Goal: Task Accomplishment & Management: Manage account settings

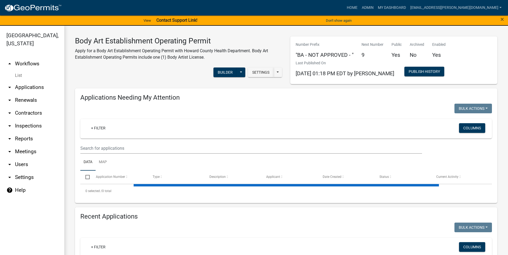
select select "3: 100"
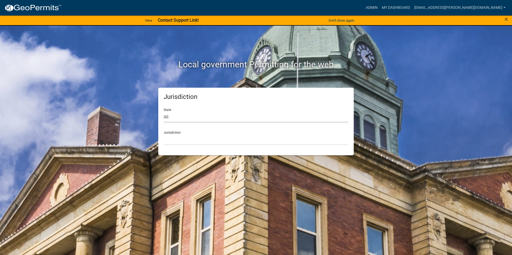
click at [183, 120] on select "All Colorado Georgia Indiana Iowa Kansas Minnesota Ohio South Carolina Wisconsin" at bounding box center [256, 117] width 185 height 11
select select "Indiana"
click at [164, 112] on select "All Colorado Georgia Indiana Iowa Kansas Minnesota Ohio South Carolina Wisconsin" at bounding box center [256, 117] width 185 height 11
click at [192, 139] on select "City of Charlestown, Indiana City of Jeffersonville, Indiana City of Logansport…" at bounding box center [256, 139] width 185 height 11
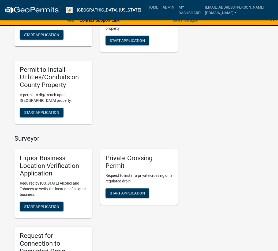
scroll to position [291, 0]
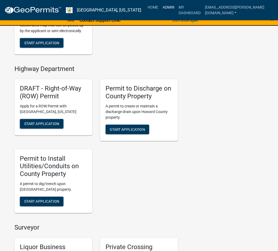
click at [160, 6] on link "Admin" at bounding box center [168, 7] width 16 height 10
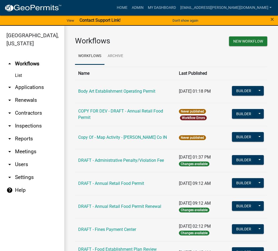
click at [148, 91] on link "Body Art Establishment Operating Permit" at bounding box center [116, 91] width 77 height 5
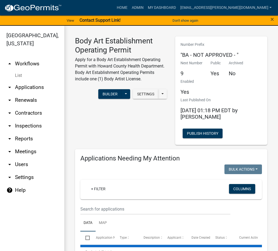
select select "3: 100"
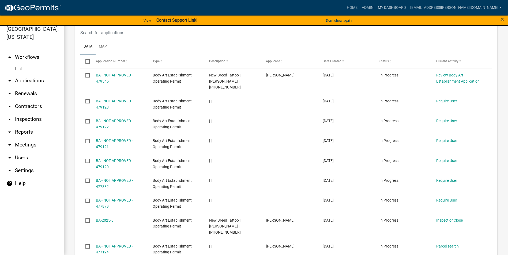
scroll to position [375, 0]
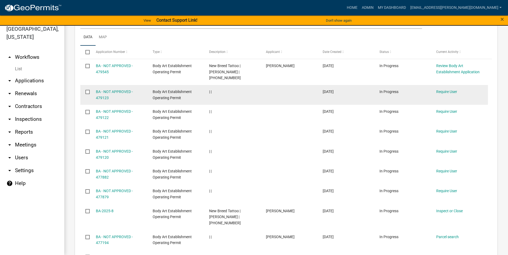
click at [88, 90] on input "checkbox" at bounding box center [86, 91] width 3 height 3
checkbox input "true"
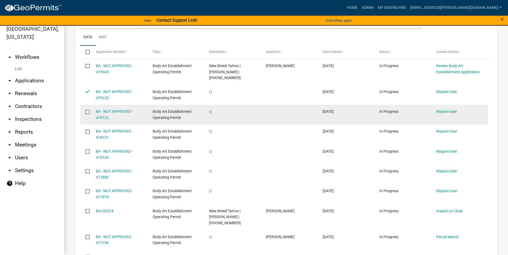
click at [87, 110] on input "checkbox" at bounding box center [86, 111] width 3 height 3
checkbox input "true"
drag, startPoint x: 87, startPoint y: 99, endPoint x: 216, endPoint y: 100, distance: 129.0
click at [216, 109] on div "| |" at bounding box center [232, 112] width 47 height 6
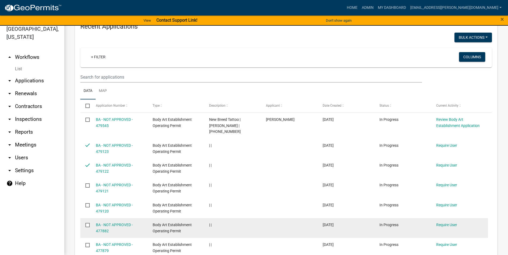
scroll to position [321, 0]
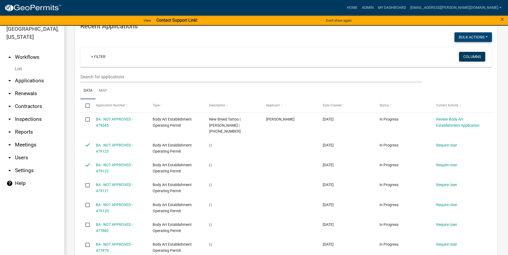
click at [481, 35] on button "Bulk Actions" at bounding box center [472, 37] width 37 height 10
click at [478, 45] on button "Void" at bounding box center [470, 51] width 43 height 13
checkbox input "false"
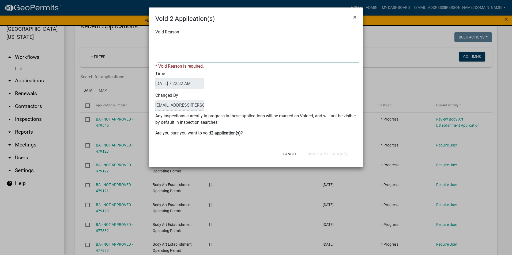
click at [230, 58] on textarea "Void Reason" at bounding box center [257, 49] width 201 height 27
type textarea "They were created by me on accident"
click at [319, 152] on button "Void 2 Application(s)" at bounding box center [327, 154] width 49 height 10
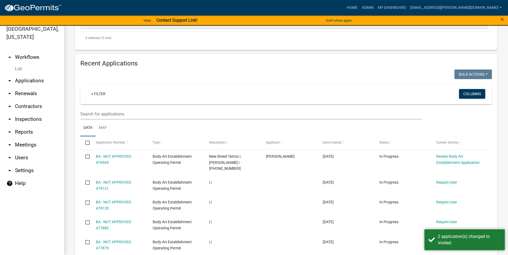
scroll to position [241, 0]
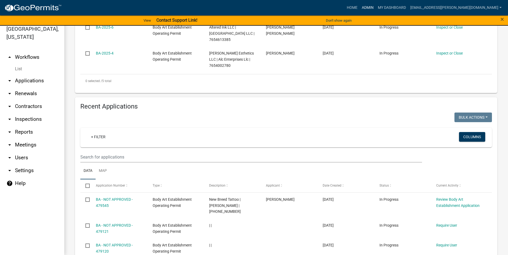
click at [376, 10] on link "Admin" at bounding box center [367, 8] width 16 height 10
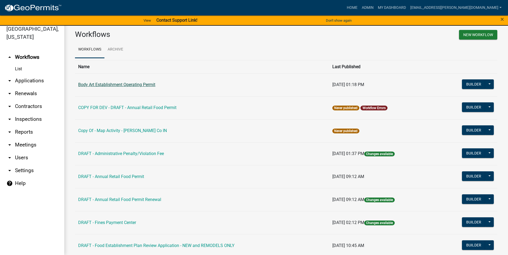
click at [146, 84] on link "Body Art Establishment Operating Permit" at bounding box center [116, 84] width 77 height 5
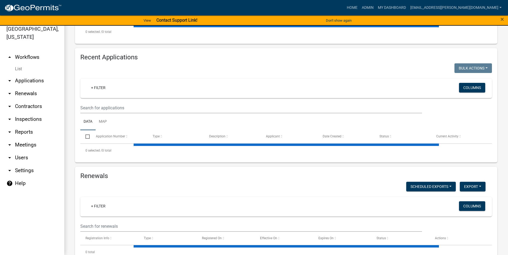
select select "3: 100"
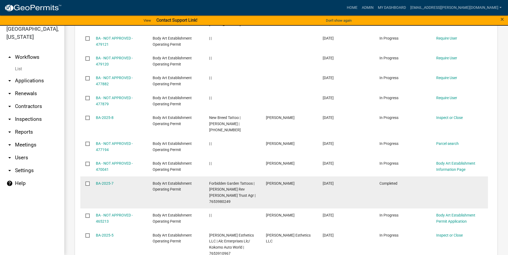
scroll to position [455, 0]
